Goal: Task Accomplishment & Management: Manage account settings

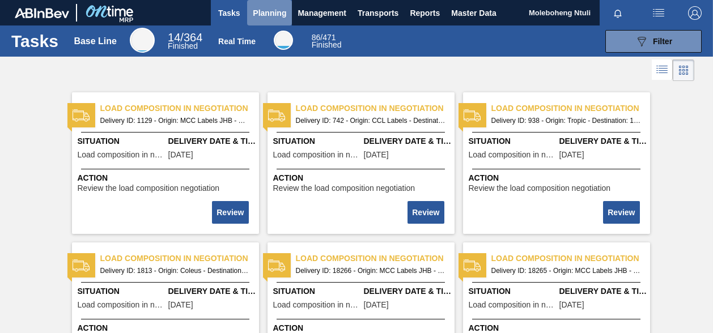
click at [275, 20] on button "Planning" at bounding box center [269, 13] width 45 height 26
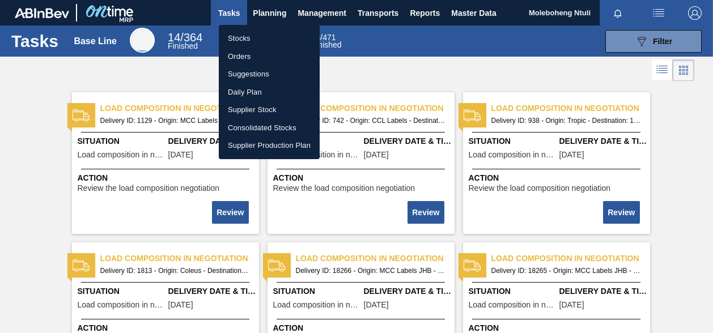
click at [238, 56] on li "Orders" at bounding box center [269, 57] width 101 height 18
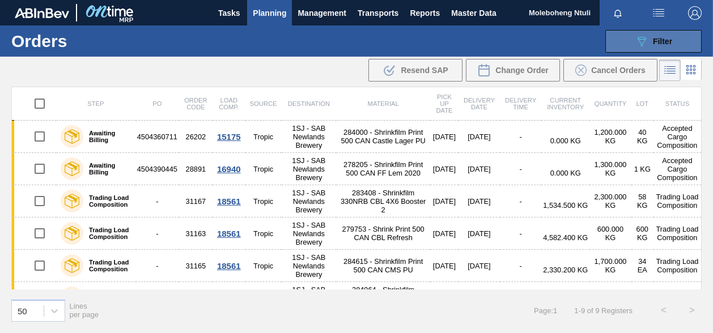
click at [645, 43] on icon "089F7B8B-B2A5-4AFE-B5C0-19BA573D28AC" at bounding box center [642, 42] width 14 height 14
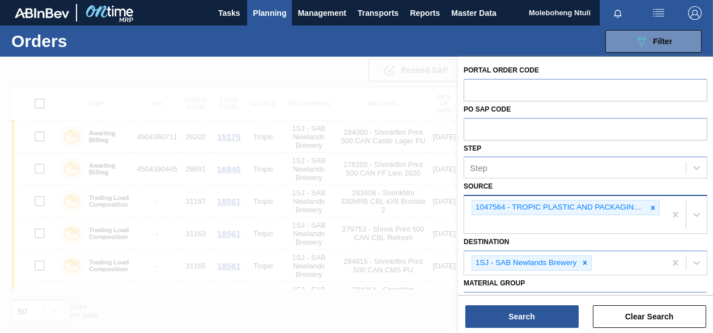
click at [652, 205] on icon at bounding box center [653, 208] width 8 height 8
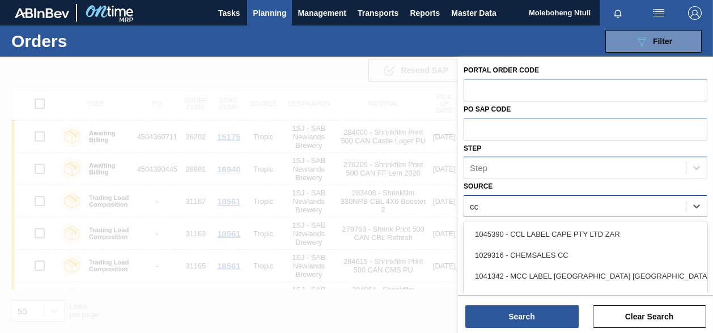
type input "ccl"
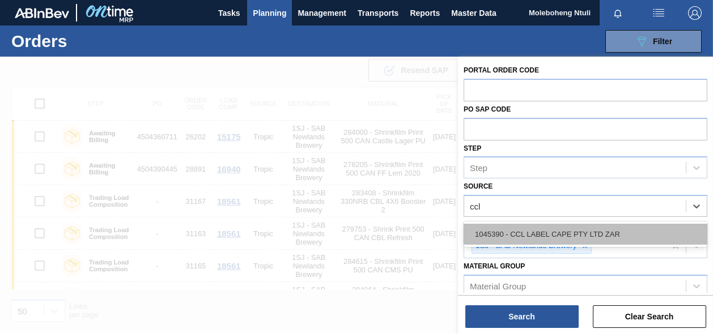
click at [586, 233] on div "1045390 - CCL LABEL CAPE PTY LTD ZAR" at bounding box center [586, 234] width 244 height 21
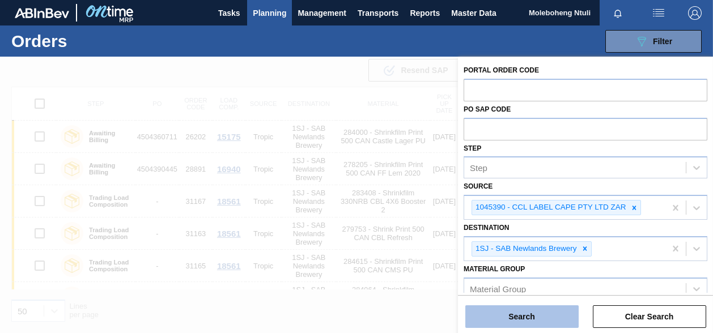
click at [529, 321] on button "Search" at bounding box center [522, 317] width 113 height 23
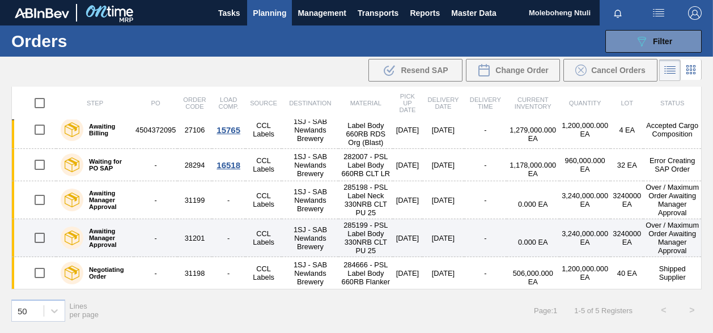
scroll to position [32, 0]
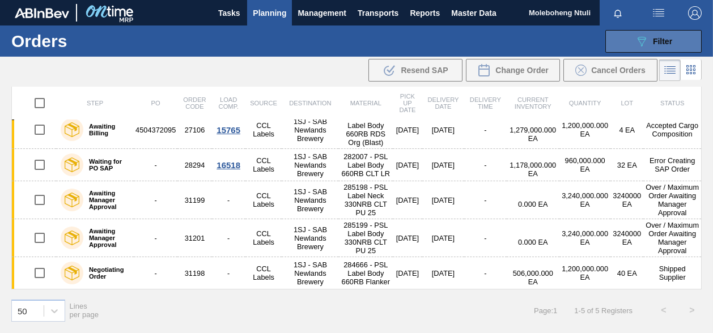
click at [660, 41] on span "Filter" at bounding box center [662, 41] width 19 height 9
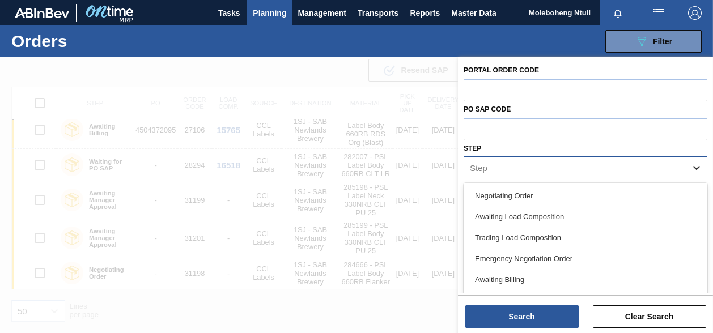
click at [704, 162] on div at bounding box center [697, 168] width 20 height 20
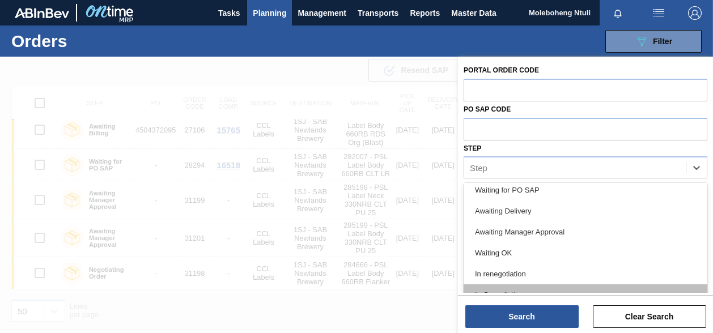
scroll to position [117, 0]
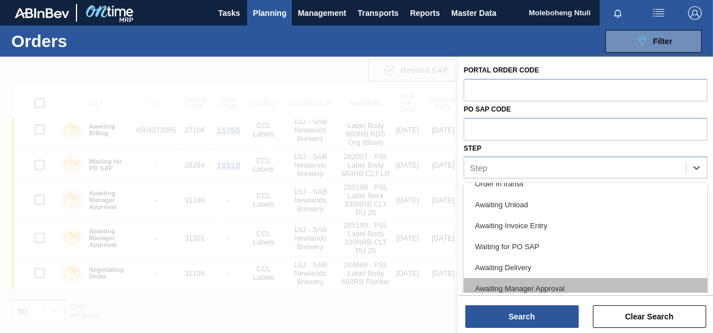
click at [544, 286] on div "Awaiting Manager Approval" at bounding box center [586, 288] width 244 height 21
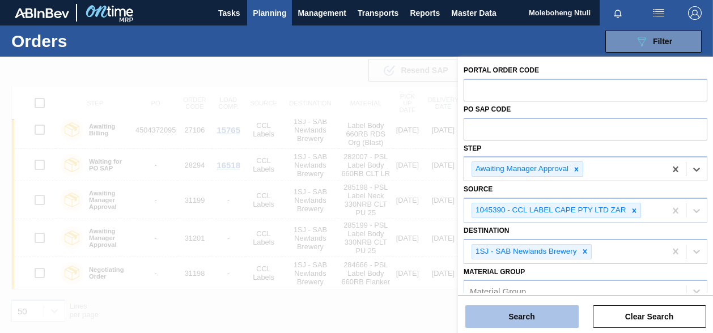
click at [531, 318] on button "Search" at bounding box center [522, 317] width 113 height 23
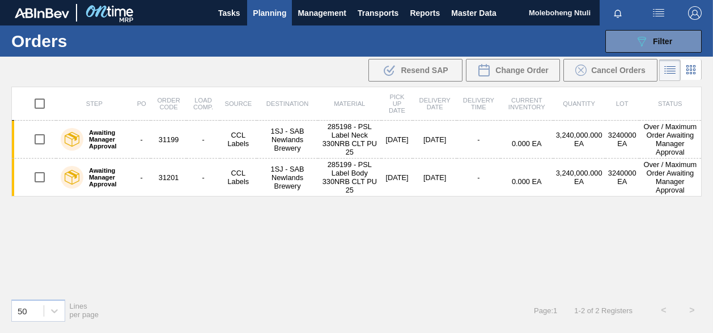
scroll to position [0, 0]
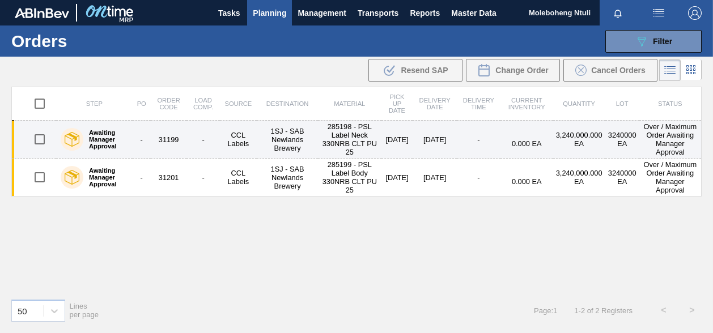
click at [99, 129] on label "Awaiting Manager Approval" at bounding box center [105, 139] width 45 height 20
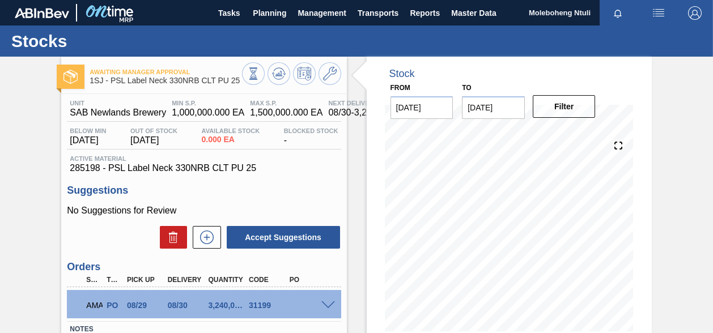
scroll to position [113, 0]
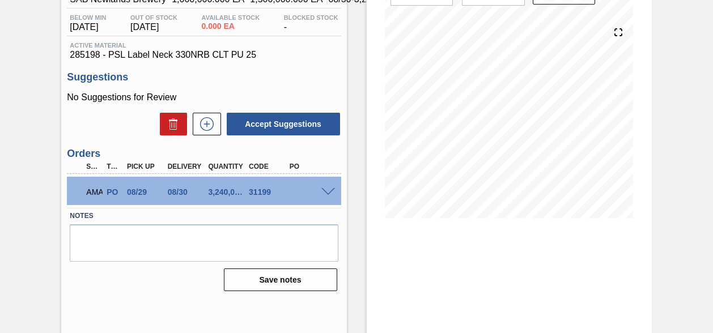
click at [328, 191] on span at bounding box center [329, 192] width 14 height 9
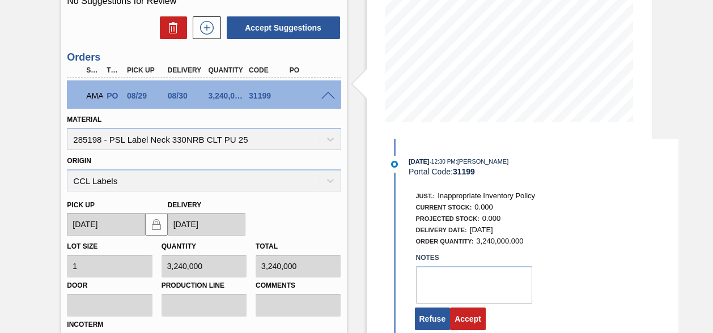
scroll to position [357, 0]
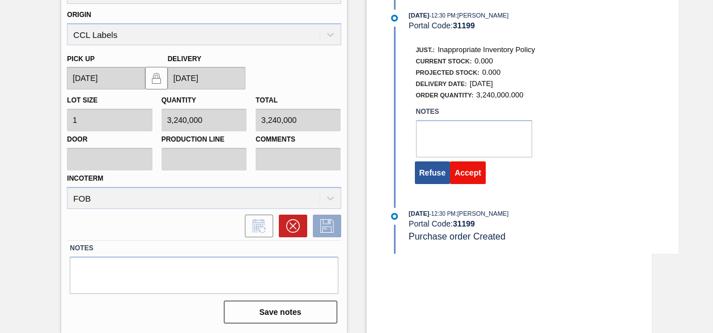
click at [465, 179] on button "Accept" at bounding box center [468, 173] width 36 height 23
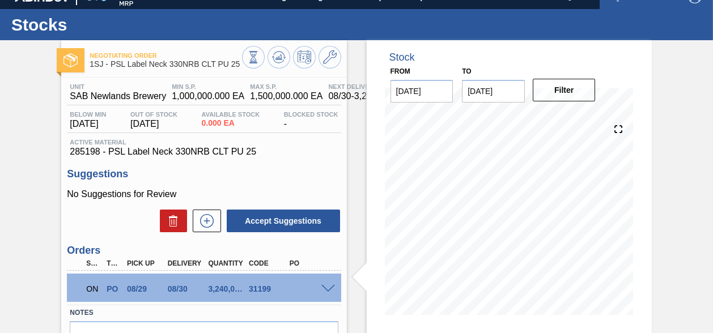
scroll to position [0, 0]
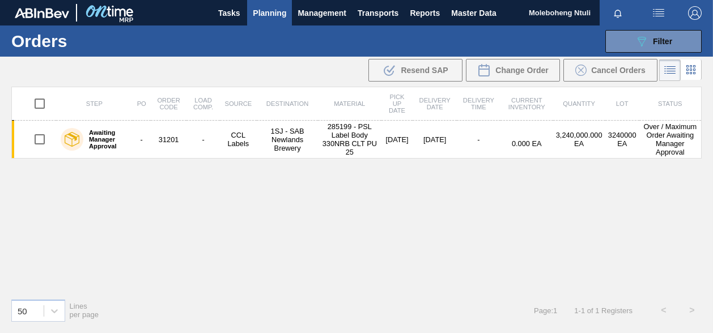
click at [180, 138] on td "31201" at bounding box center [169, 140] width 36 height 38
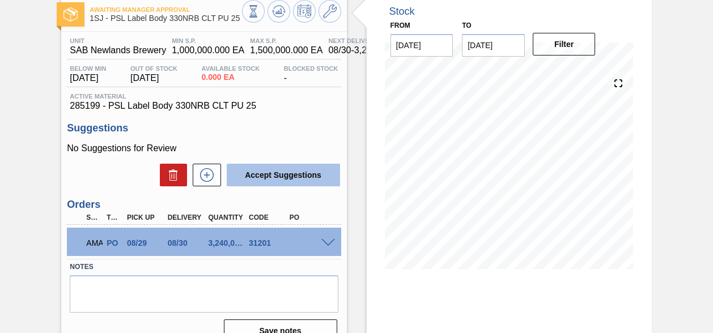
scroll to position [154, 0]
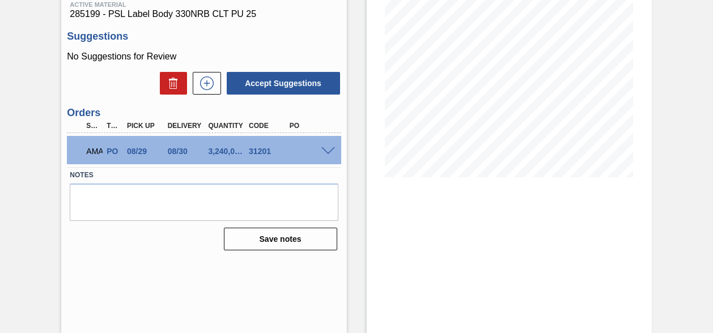
click at [324, 150] on span at bounding box center [329, 151] width 14 height 9
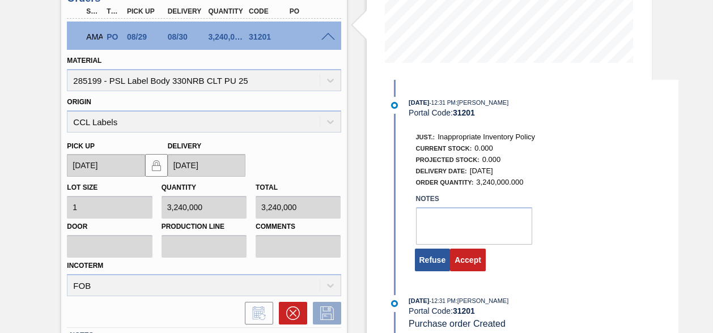
scroll to position [357, 0]
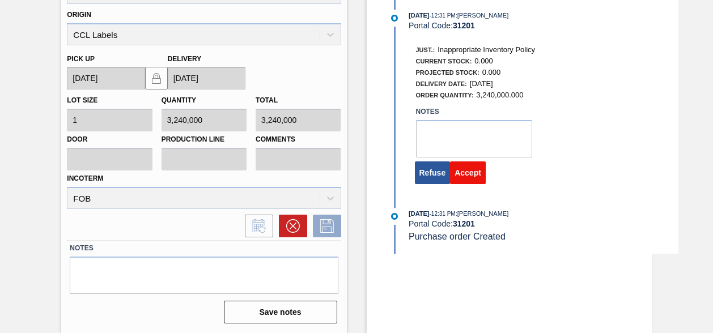
click at [462, 173] on button "Accept" at bounding box center [468, 173] width 36 height 23
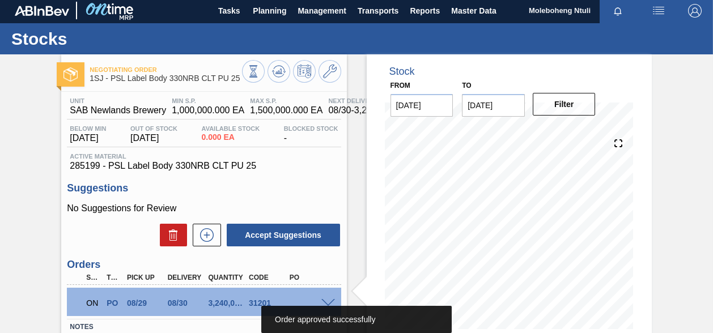
scroll to position [0, 0]
